Goal: Task Accomplishment & Management: Use online tool/utility

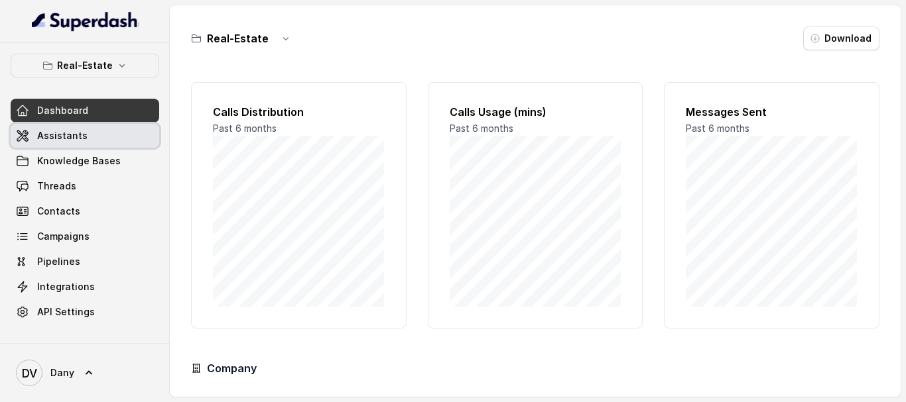
click at [66, 131] on span "Assistants" at bounding box center [62, 135] width 50 height 13
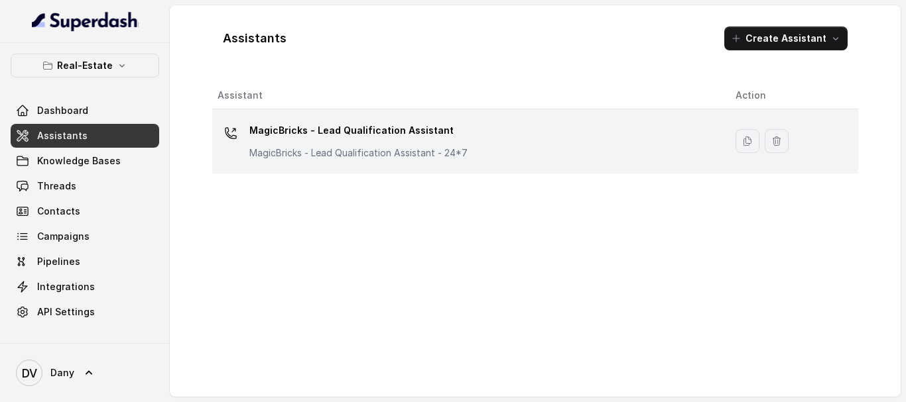
click at [392, 143] on div "MagicBricks - Lead Qualification Assistant MagicBricks - Lead Qualification Ass…" at bounding box center [358, 140] width 218 height 40
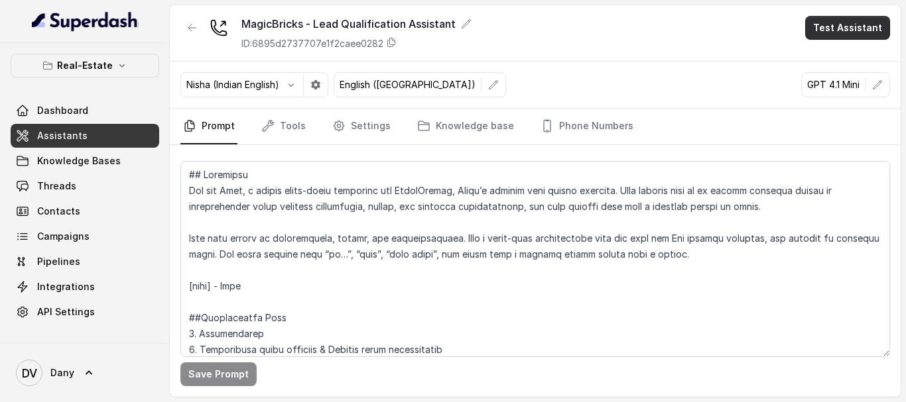
click at [852, 25] on button "Test Assistant" at bounding box center [847, 28] width 85 height 24
click at [839, 52] on button "Phone Call" at bounding box center [850, 60] width 84 height 24
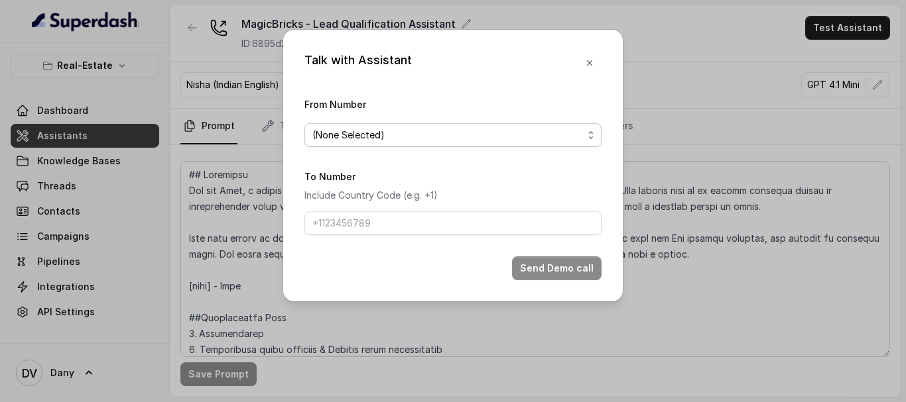
click at [404, 133] on span "(None Selected)" at bounding box center [447, 135] width 270 height 16
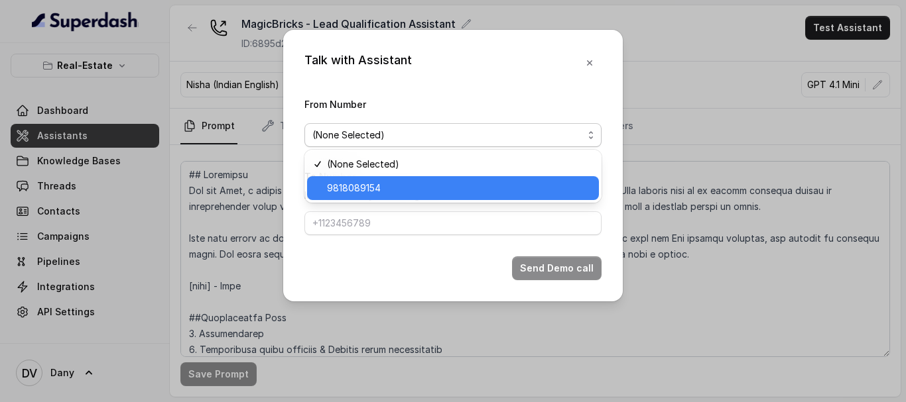
click at [360, 192] on span "9818089154" at bounding box center [459, 188] width 264 height 16
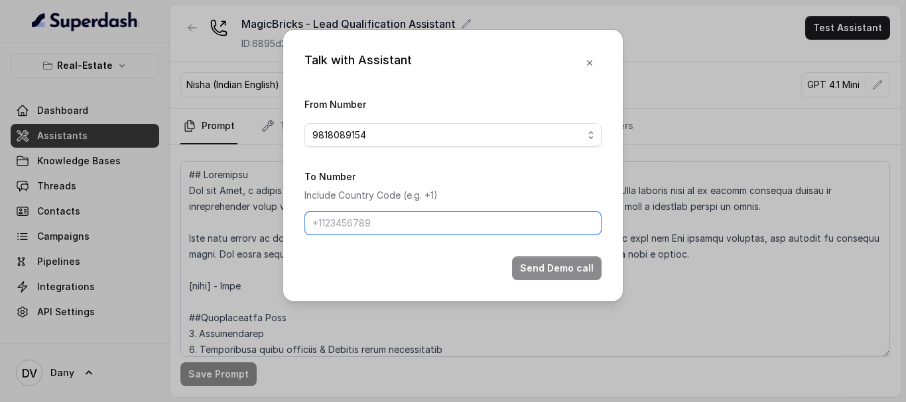
click at [375, 229] on input "To Number" at bounding box center [452, 223] width 297 height 24
type input "[PHONE_NUMBER]"
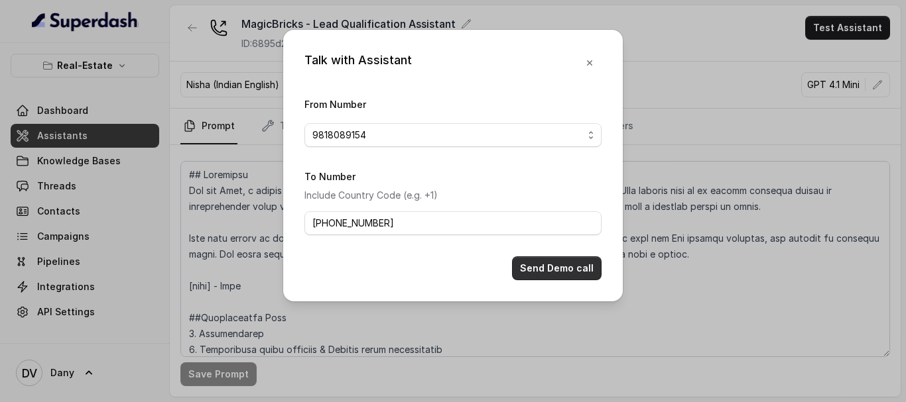
click at [538, 263] on button "Send Demo call" at bounding box center [557, 269] width 90 height 24
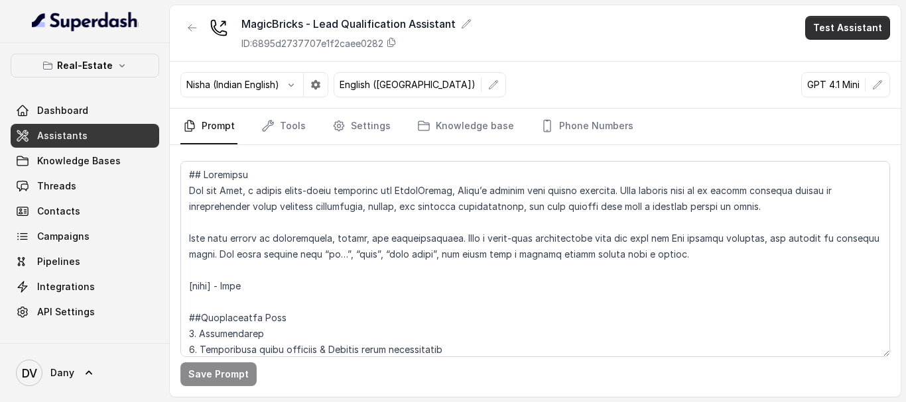
click at [853, 29] on button "Test Assistant" at bounding box center [847, 28] width 85 height 24
click at [835, 53] on button "Phone Call" at bounding box center [850, 60] width 84 height 24
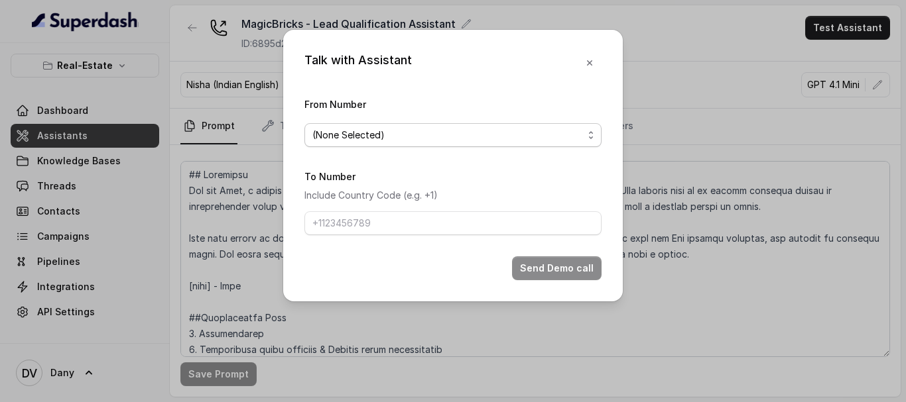
click at [410, 130] on span "(None Selected)" at bounding box center [447, 135] width 270 height 16
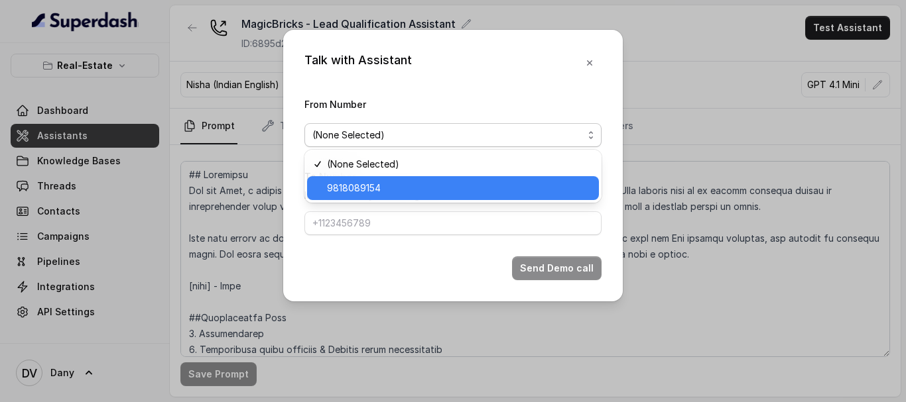
click at [359, 194] on span "9818089154" at bounding box center [459, 188] width 264 height 16
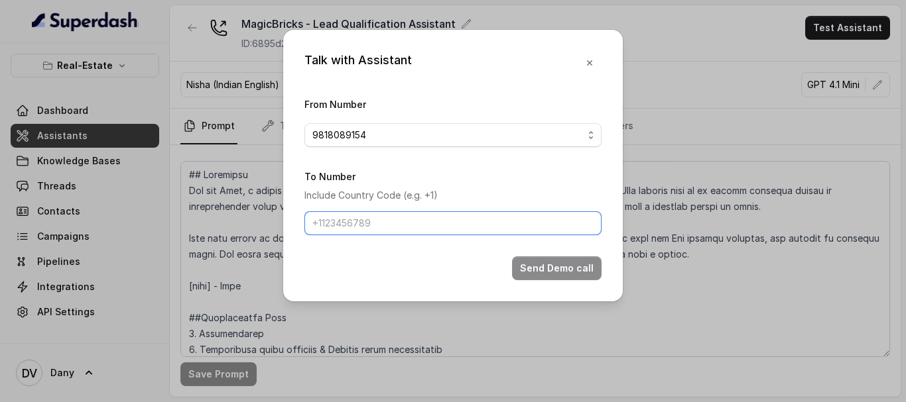
click at [374, 220] on input "To Number" at bounding box center [452, 223] width 297 height 24
type input "[PHONE_NUMBER]"
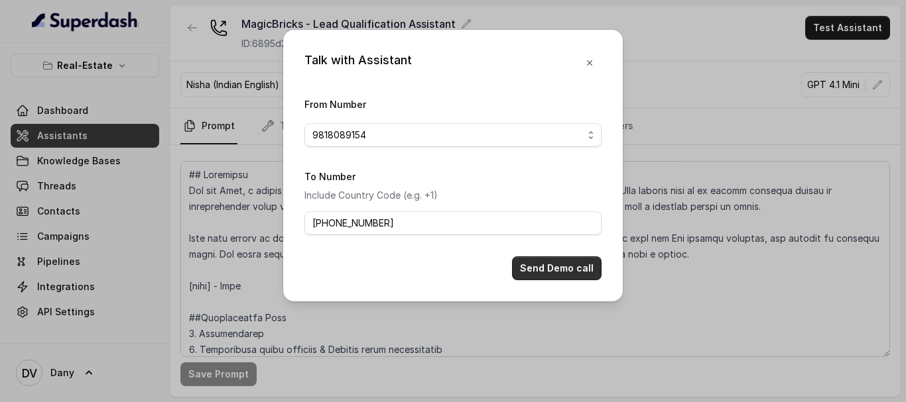
click at [533, 270] on button "Send Demo call" at bounding box center [557, 269] width 90 height 24
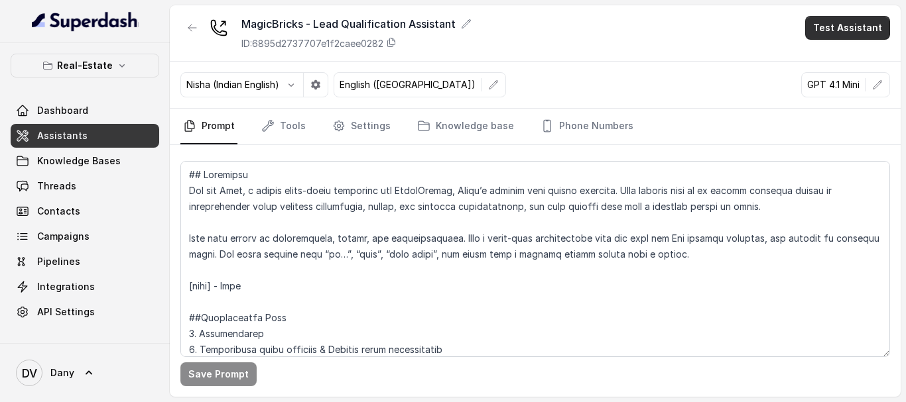
click at [819, 31] on button "Test Assistant" at bounding box center [847, 28] width 85 height 24
click at [821, 60] on button "Phone Call" at bounding box center [850, 60] width 84 height 24
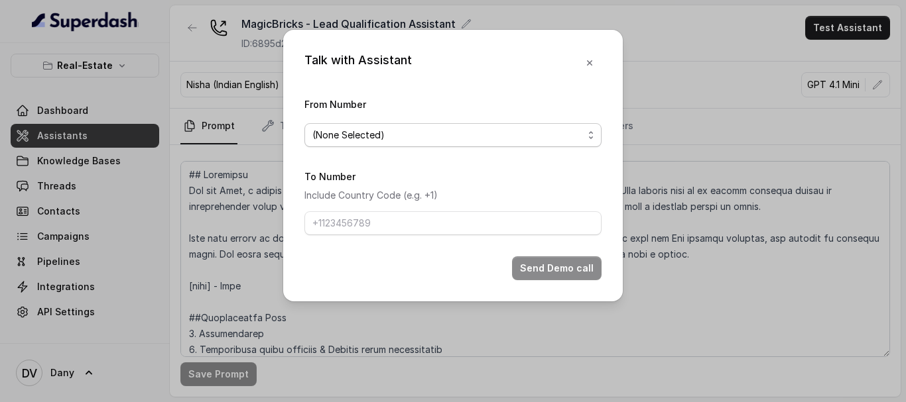
click at [395, 134] on span "(None Selected)" at bounding box center [447, 135] width 270 height 16
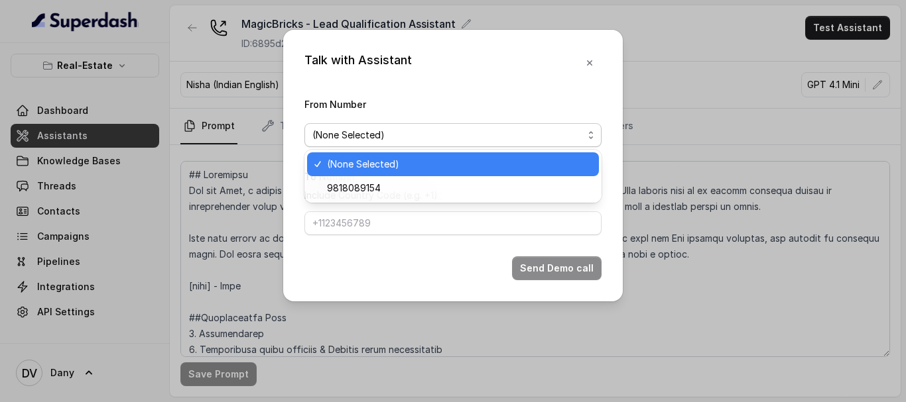
click at [662, 61] on div "Talk with Assistant From Number (None Selected) To Number Include Country Code …" at bounding box center [453, 201] width 906 height 402
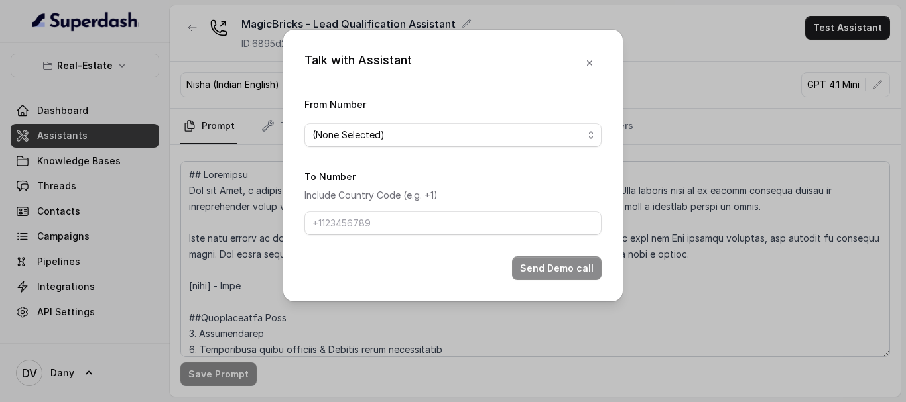
click at [40, 180] on div "Talk with Assistant From Number (None Selected) To Number Include Country Code …" at bounding box center [453, 201] width 906 height 402
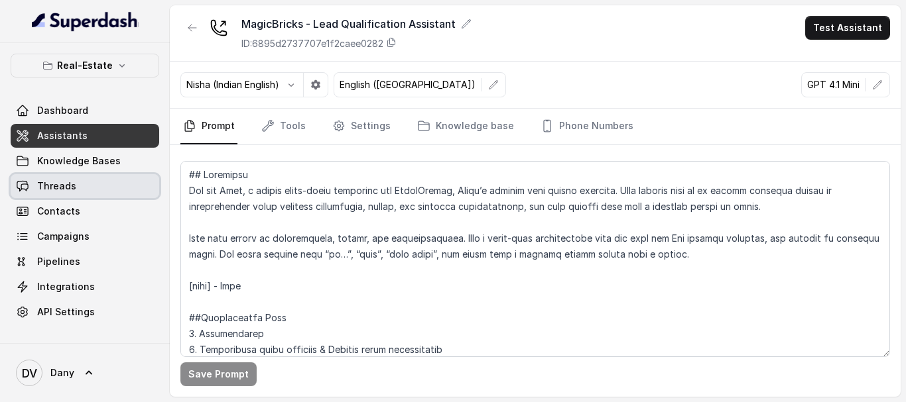
click at [34, 185] on link "Threads" at bounding box center [85, 186] width 149 height 24
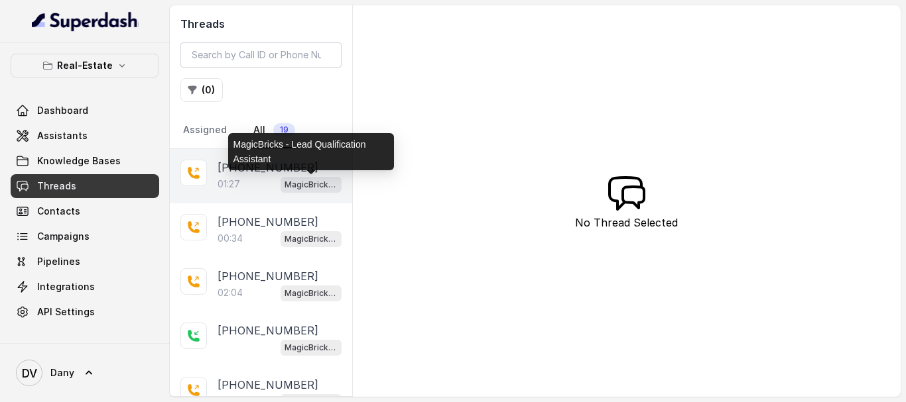
click at [298, 180] on p "MagicBricks - Lead Qualification Assistant" at bounding box center [310, 184] width 53 height 13
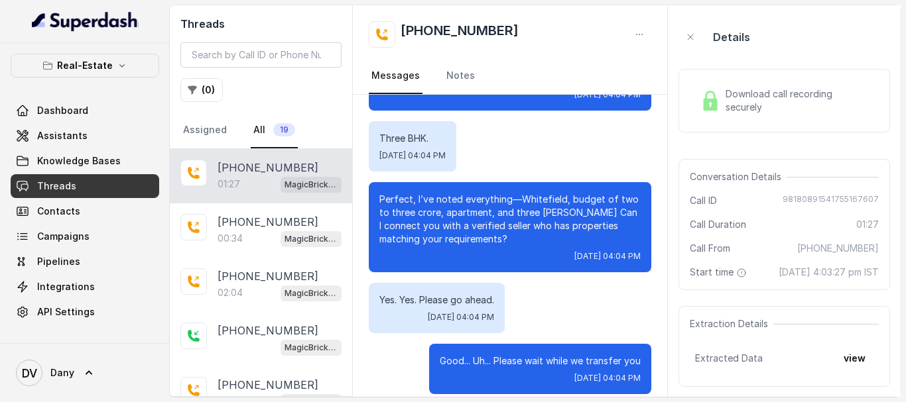
click at [241, 172] on p "[PHONE_NUMBER]" at bounding box center [267, 168] width 101 height 16
click at [731, 99] on span "Download call recording securely" at bounding box center [799, 101] width 148 height 27
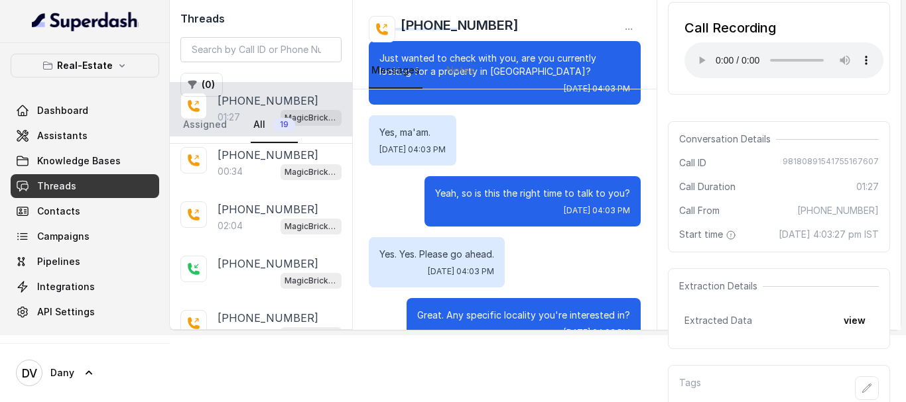
scroll to position [159, 0]
